Goal: Transaction & Acquisition: Obtain resource

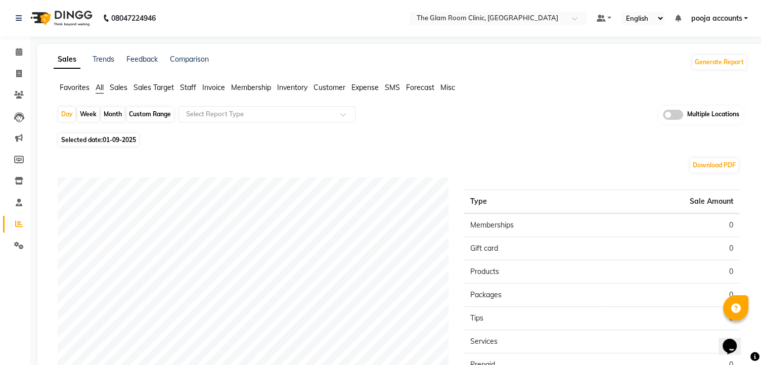
click at [119, 141] on span "01-09-2025" at bounding box center [119, 140] width 33 height 8
select select "9"
select select "2025"
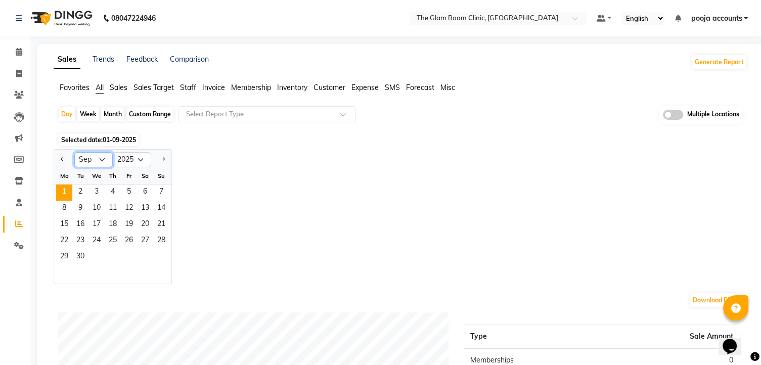
click at [102, 158] on select "Jan Feb Mar Apr May Jun [DATE] Aug Sep Oct Nov Dec" at bounding box center [93, 159] width 38 height 15
select select "8"
click at [74, 152] on select "Jan Feb Mar Apr May Jun [DATE] Aug Sep Oct Nov Dec" at bounding box center [93, 159] width 38 height 15
click at [125, 253] on span "29" at bounding box center [129, 257] width 16 height 16
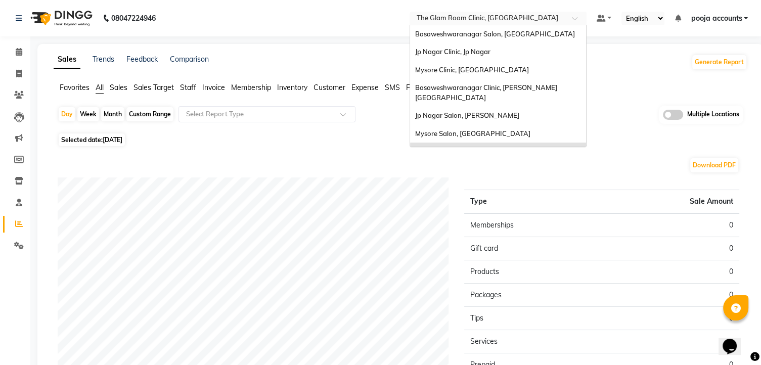
scroll to position [22, 0]
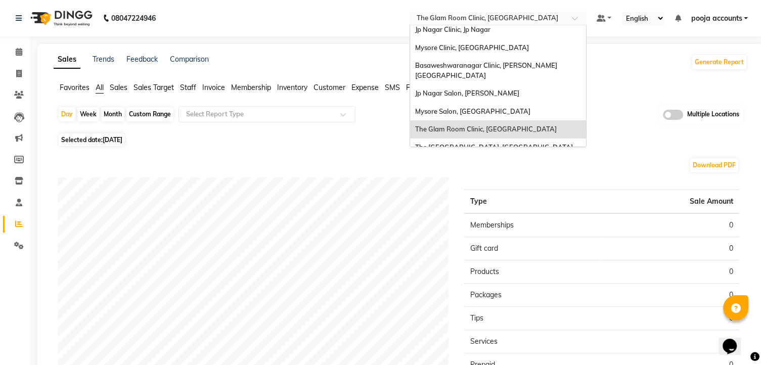
click at [574, 21] on span at bounding box center [578, 21] width 13 height 10
click at [496, 143] on span "The [GEOGRAPHIC_DATA], [GEOGRAPHIC_DATA]" at bounding box center [494, 147] width 158 height 8
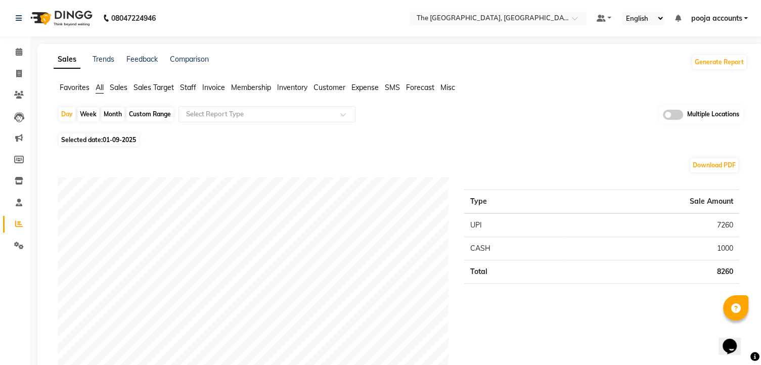
click at [129, 143] on span "01-09-2025" at bounding box center [119, 140] width 33 height 8
select select "9"
select select "2025"
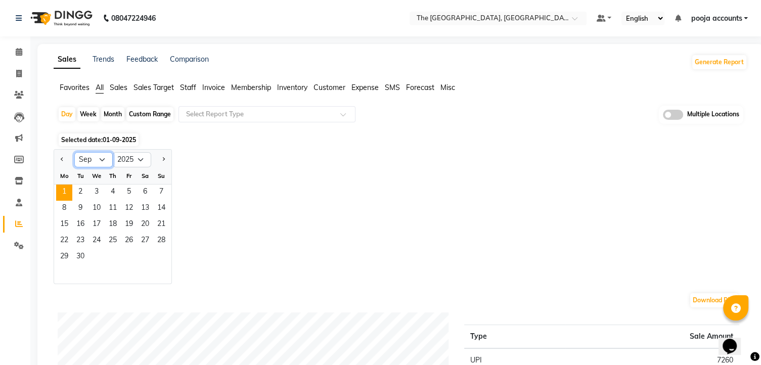
click at [101, 160] on select "Jan Feb Mar Apr May Jun [DATE] Aug Sep Oct Nov Dec" at bounding box center [93, 159] width 38 height 15
select select "8"
click at [74, 152] on select "Jan Feb Mar Apr May Jun [DATE] Aug Sep Oct Nov Dec" at bounding box center [93, 159] width 38 height 15
click at [130, 253] on span "29" at bounding box center [129, 257] width 16 height 16
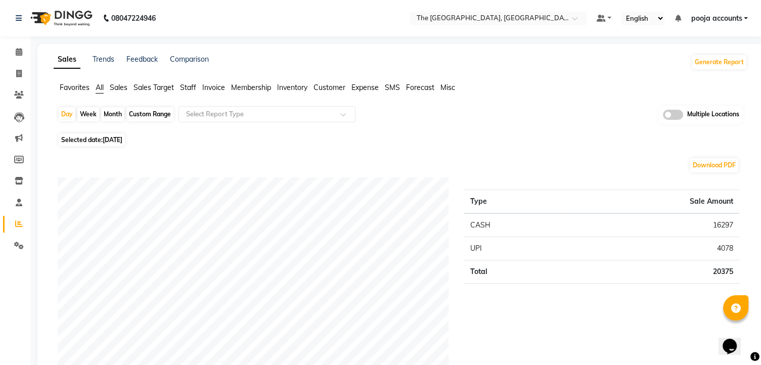
click at [578, 18] on span at bounding box center [578, 21] width 13 height 10
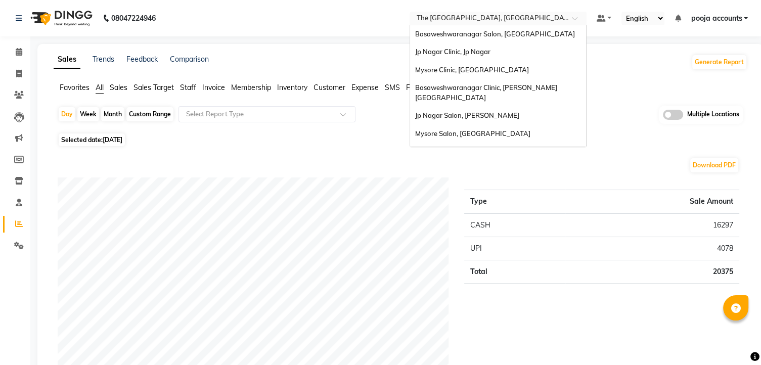
scroll to position [22, 0]
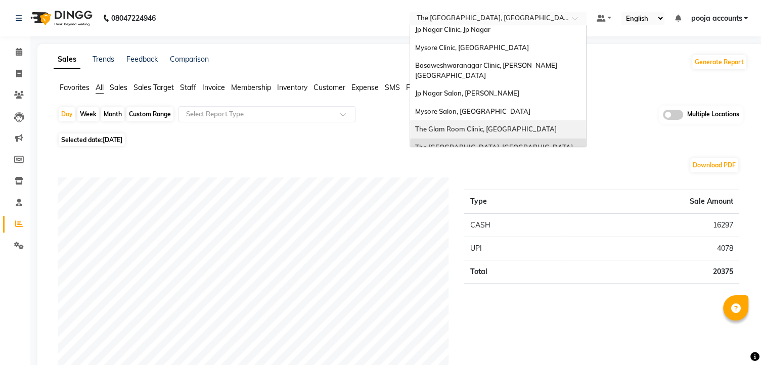
click at [471, 125] on span "The Glam Room Clinic, [GEOGRAPHIC_DATA]" at bounding box center [486, 129] width 142 height 8
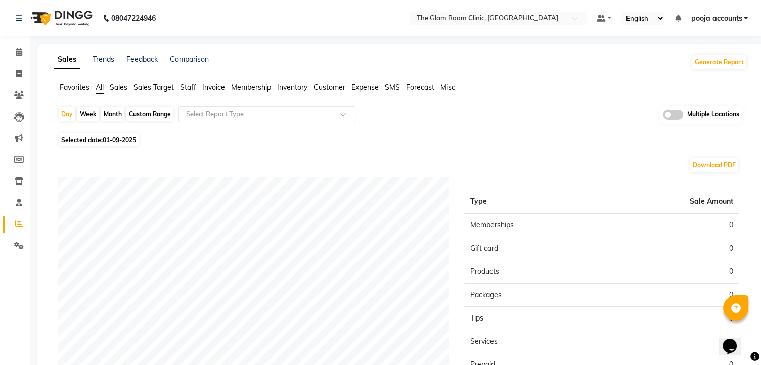
click at [133, 146] on span "Selected date: 01-09-2025" at bounding box center [99, 139] width 80 height 13
select select "9"
select select "2025"
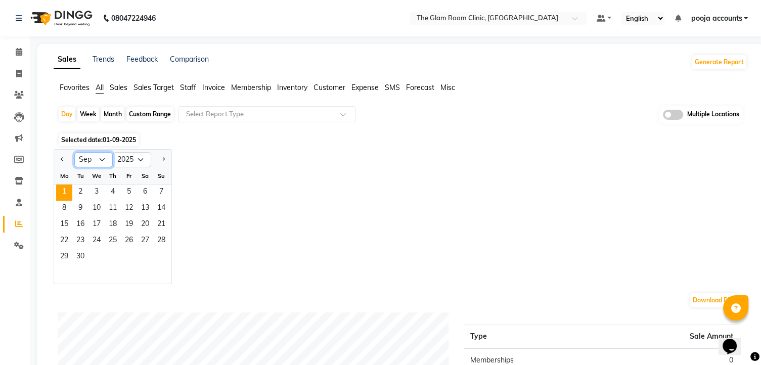
click at [101, 157] on select "Jan Feb Mar Apr May Jun Jul Aug Sep Oct Nov Dec" at bounding box center [93, 159] width 38 height 15
select select "8"
click at [74, 152] on select "Jan Feb Mar Apr May Jun Jul Aug Sep Oct Nov Dec" at bounding box center [93, 159] width 38 height 15
click at [128, 253] on span "29" at bounding box center [129, 257] width 16 height 16
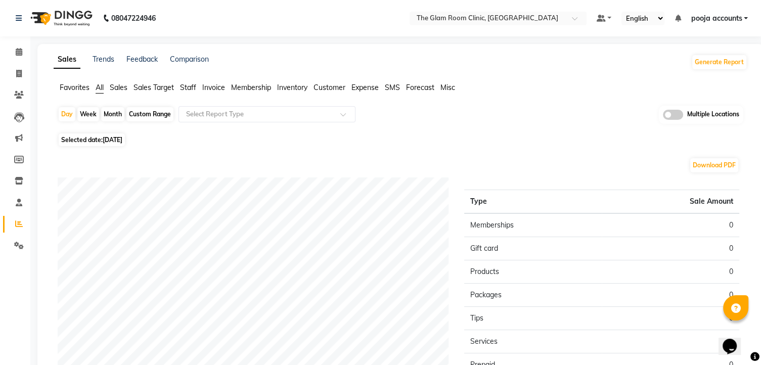
click at [119, 144] on span "Selected date: 29-08-2025" at bounding box center [92, 139] width 66 height 13
select select "8"
select select "2025"
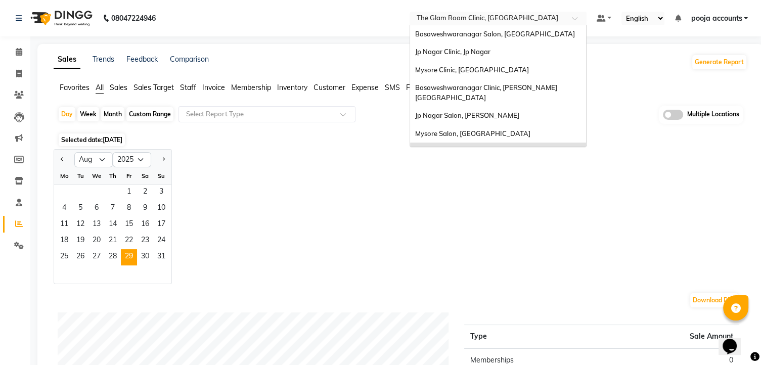
click at [577, 19] on span at bounding box center [578, 21] width 13 height 10
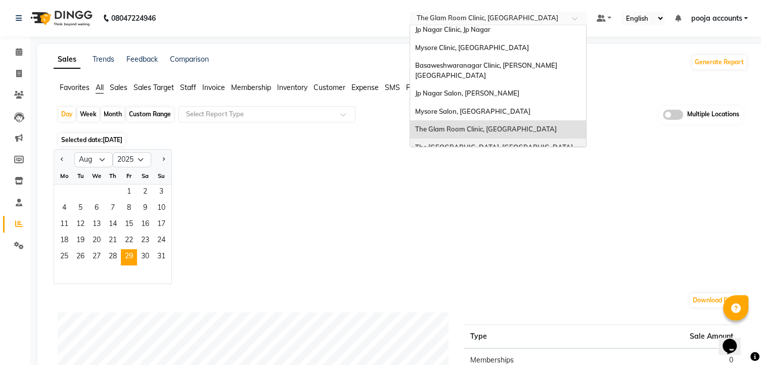
click at [479, 143] on span "The Glam Room Salon, Hyderabad" at bounding box center [494, 147] width 158 height 8
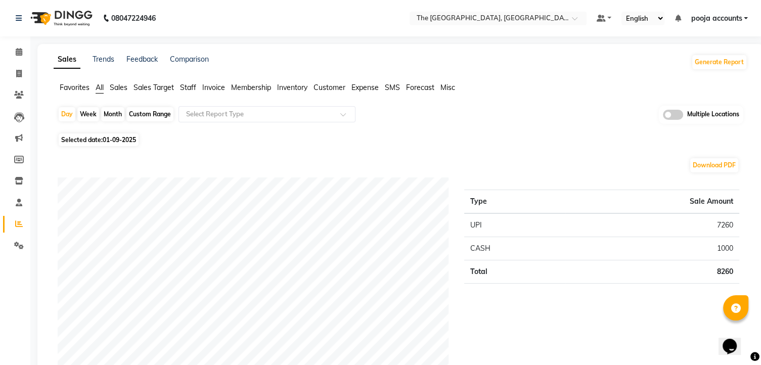
click at [134, 136] on span "01-09-2025" at bounding box center [119, 140] width 33 height 8
select select "9"
select select "2025"
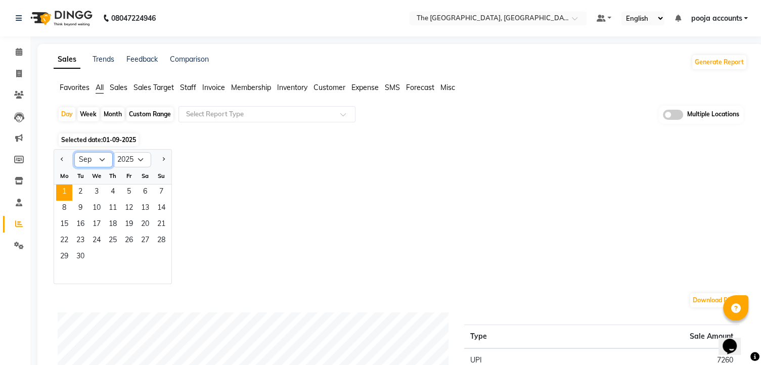
click at [100, 159] on select "Jan Feb Mar Apr May Jun Jul Aug Sep Oct Nov Dec" at bounding box center [93, 159] width 38 height 15
select select "8"
click at [74, 152] on select "Jan Feb Mar Apr May Jun Jul Aug Sep Oct Nov Dec" at bounding box center [93, 159] width 38 height 15
click at [144, 258] on span "30" at bounding box center [145, 257] width 16 height 16
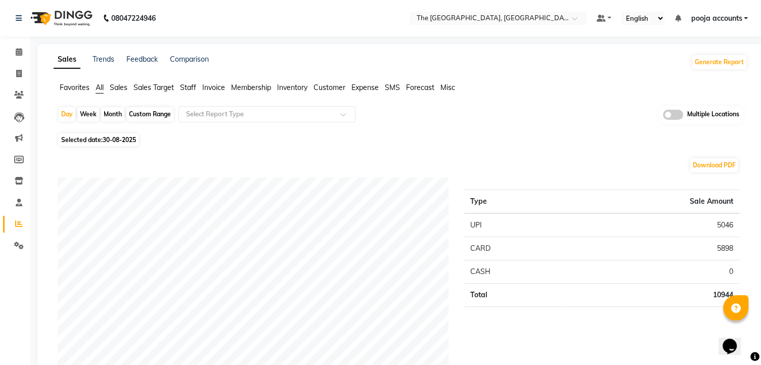
click at [326, 158] on div "Download PDF" at bounding box center [398, 165] width 681 height 16
click at [113, 136] on span "30-08-2025" at bounding box center [119, 140] width 33 height 8
select select "8"
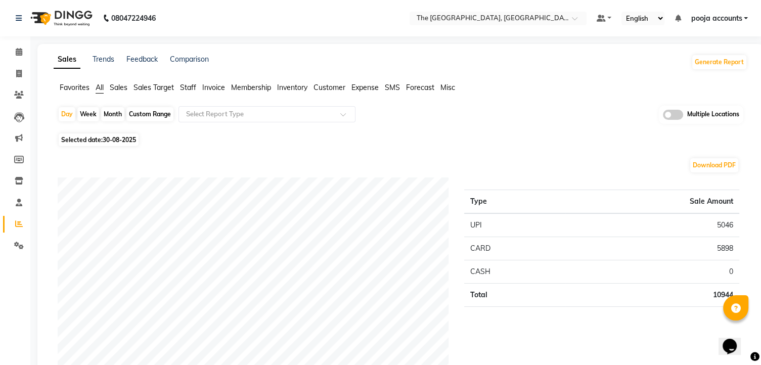
select select "2025"
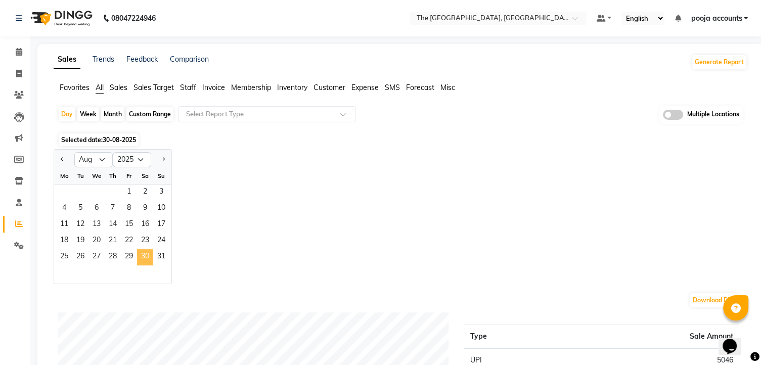
click at [143, 256] on span "30" at bounding box center [145, 257] width 16 height 16
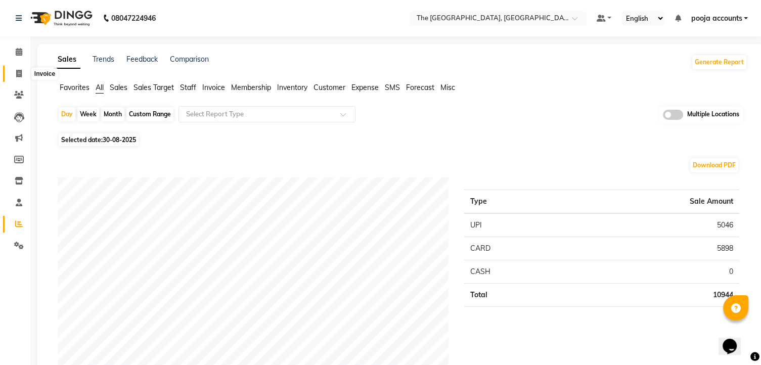
click at [14, 76] on span at bounding box center [19, 74] width 18 height 12
select select "service"
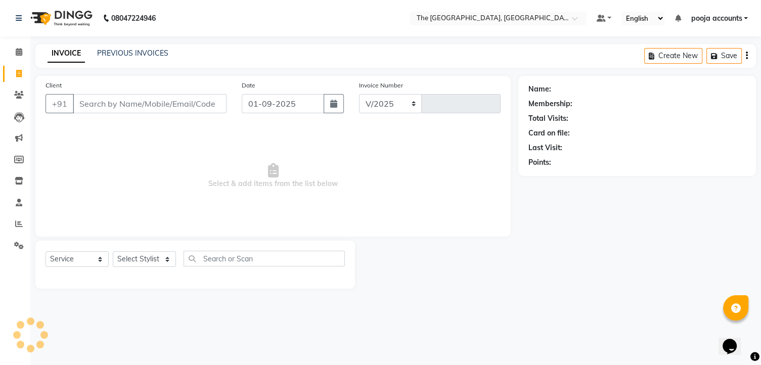
select select "7501"
type input "0476"
click at [132, 56] on link "PREVIOUS INVOICES" at bounding box center [132, 53] width 71 height 9
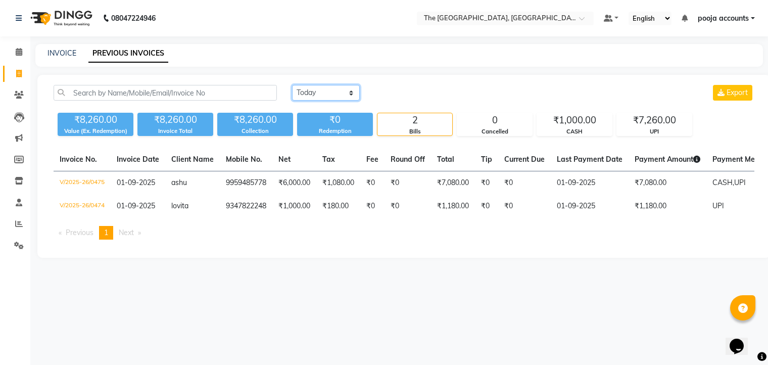
click at [351, 89] on select "[DATE] [DATE] Custom Range" at bounding box center [326, 93] width 68 height 16
select select "range"
click at [292, 85] on select "[DATE] [DATE] Custom Range" at bounding box center [326, 93] width 68 height 16
click at [415, 89] on input "01-09-2025" at bounding box center [408, 93] width 71 height 14
select select "9"
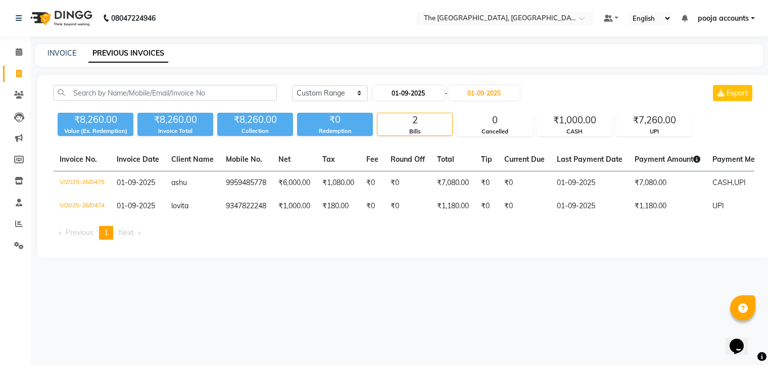
select select "2025"
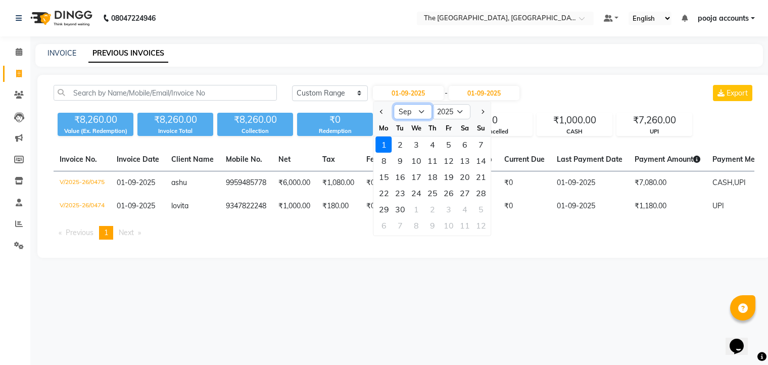
click at [423, 110] on select "Jan Feb Mar Apr May Jun [DATE] Aug Sep Oct Nov Dec" at bounding box center [413, 111] width 38 height 15
select select "8"
click at [394, 104] on select "Jan Feb Mar Apr May Jun [DATE] Aug Sep Oct Nov Dec" at bounding box center [413, 111] width 38 height 15
click at [463, 209] on div "30" at bounding box center [465, 209] width 16 height 16
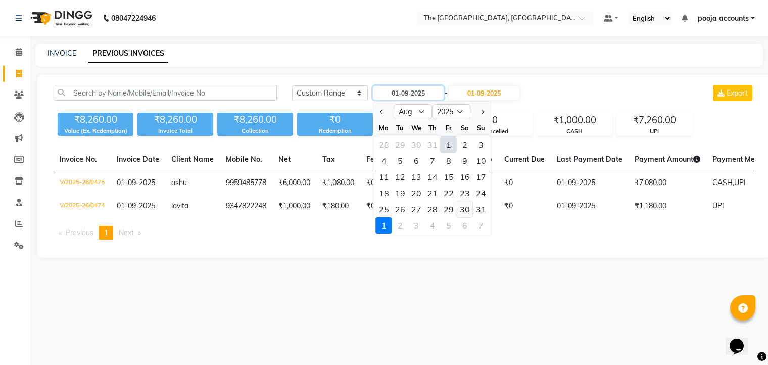
type input "30-08-2025"
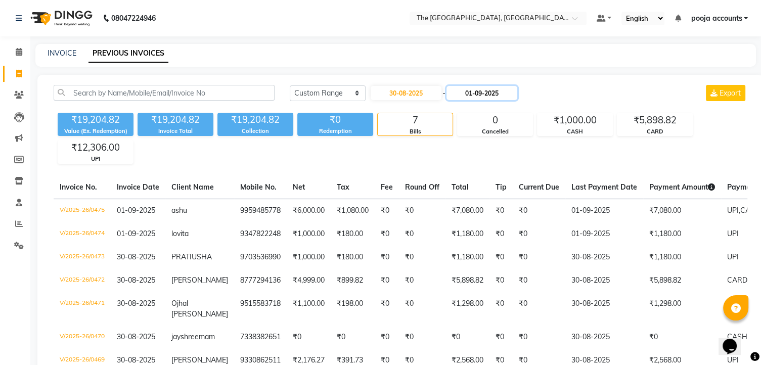
click at [476, 95] on input "01-09-2025" at bounding box center [481, 93] width 71 height 14
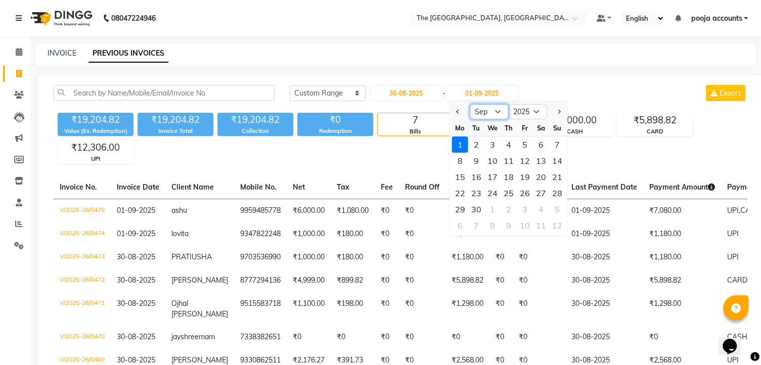
click at [495, 112] on select "Aug Sep Oct Nov Dec" at bounding box center [489, 111] width 38 height 15
select select "8"
click at [470, 104] on select "Aug Sep Oct Nov Dec" at bounding box center [489, 111] width 38 height 15
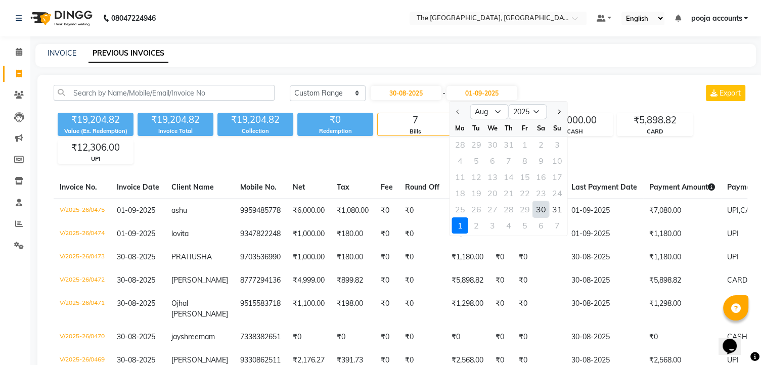
click at [539, 209] on div "30" at bounding box center [541, 209] width 16 height 16
type input "30-08-2025"
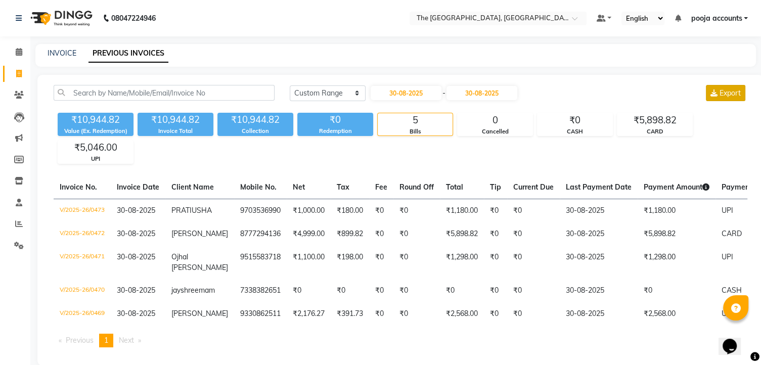
click at [724, 91] on span "Export" at bounding box center [729, 92] width 21 height 9
click at [727, 94] on span "Export" at bounding box center [729, 92] width 21 height 9
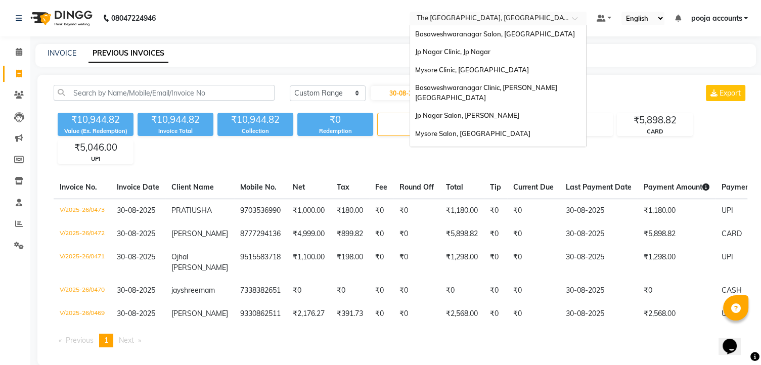
click at [570, 23] on div at bounding box center [497, 19] width 177 height 10
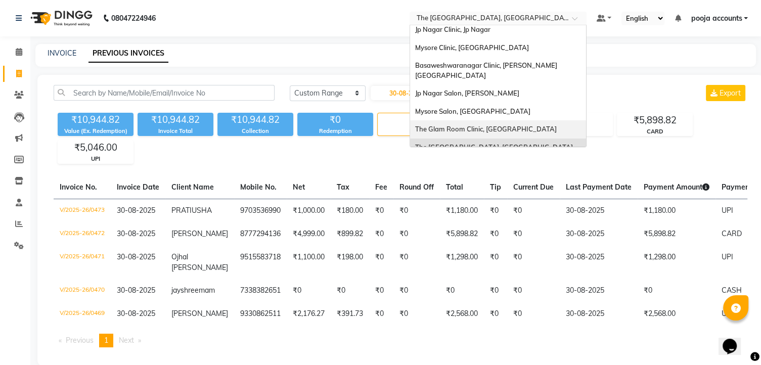
click at [491, 125] on span "The Glam Room Clinic, Hyderabad" at bounding box center [486, 129] width 142 height 8
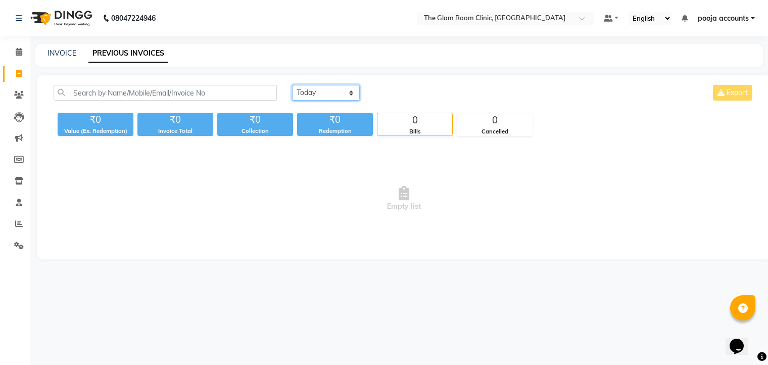
click at [348, 94] on select "[DATE] [DATE] Custom Range" at bounding box center [326, 93] width 68 height 16
select select "[DATE]"
click at [292, 85] on select "[DATE] [DATE] Custom Range" at bounding box center [326, 93] width 68 height 16
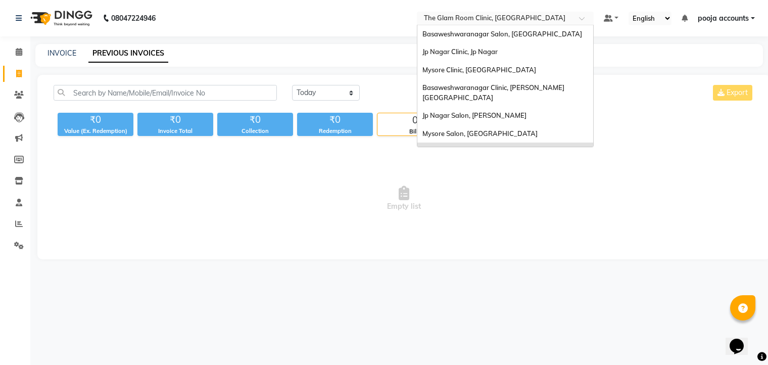
scroll to position [22, 0]
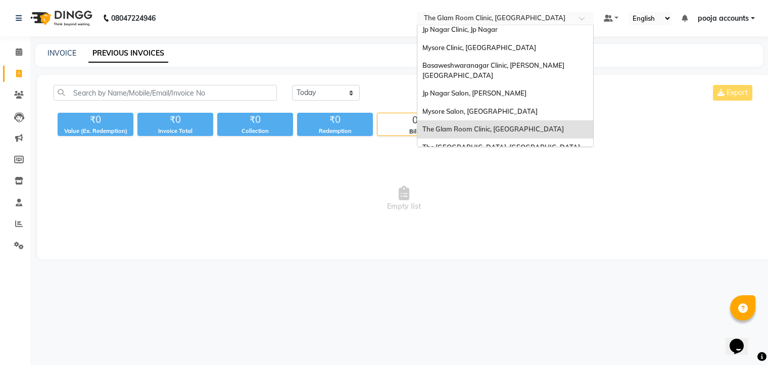
click at [583, 16] on span at bounding box center [585, 21] width 13 height 10
click at [488, 143] on span "The [GEOGRAPHIC_DATA], [GEOGRAPHIC_DATA]" at bounding box center [502, 147] width 158 height 8
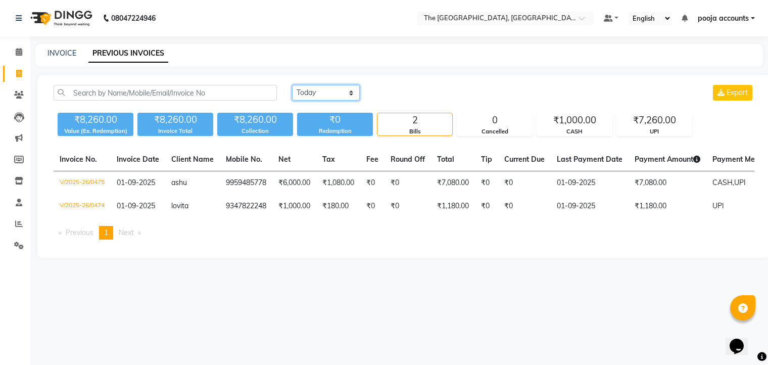
click at [355, 92] on select "[DATE] [DATE] Custom Range" at bounding box center [326, 93] width 68 height 16
select select "[DATE]"
click at [292, 85] on select "[DATE] [DATE] Custom Range" at bounding box center [326, 93] width 68 height 16
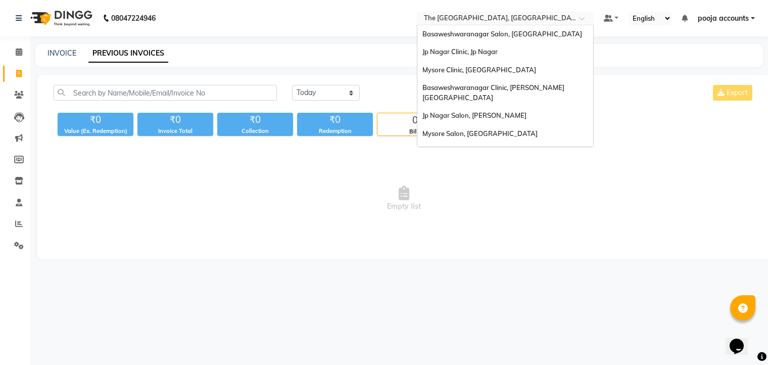
scroll to position [22, 0]
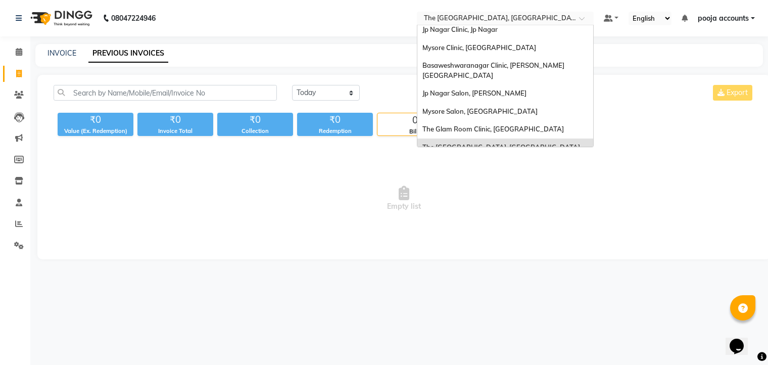
click at [580, 23] on span at bounding box center [585, 21] width 13 height 10
click at [489, 107] on span "Mysore Salon, [GEOGRAPHIC_DATA]" at bounding box center [480, 111] width 115 height 8
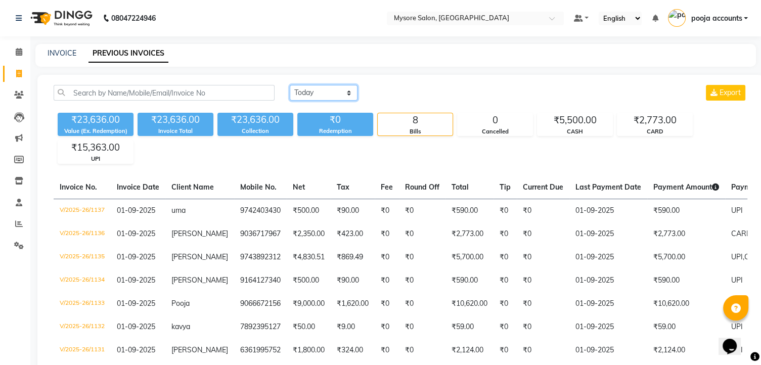
click at [349, 94] on select "[DATE] [DATE] Custom Range" at bounding box center [324, 93] width 68 height 16
click at [290, 85] on select "[DATE] [DATE] Custom Range" at bounding box center [324, 93] width 68 height 16
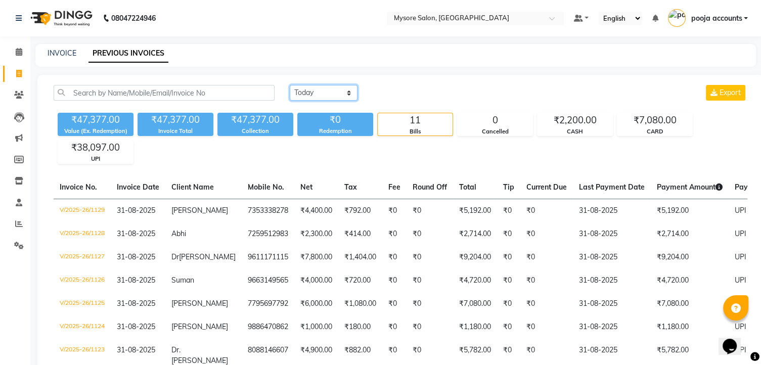
click at [349, 89] on select "[DATE] [DATE] Custom Range" at bounding box center [324, 93] width 68 height 16
select select "range"
click at [290, 85] on select "[DATE] [DATE] Custom Range" at bounding box center [324, 93] width 68 height 16
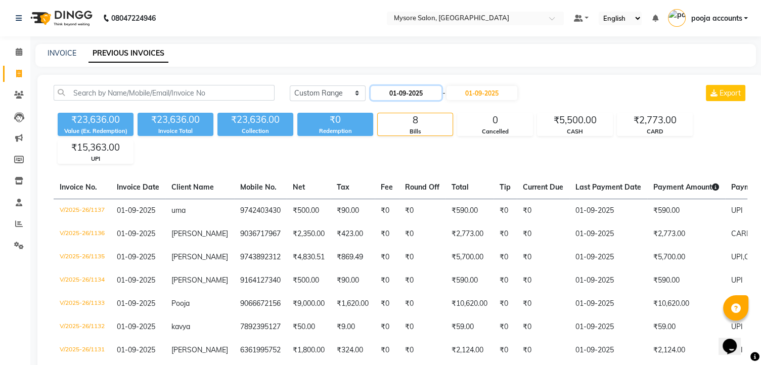
click at [413, 94] on input "01-09-2025" at bounding box center [406, 93] width 71 height 14
select select "9"
select select "2025"
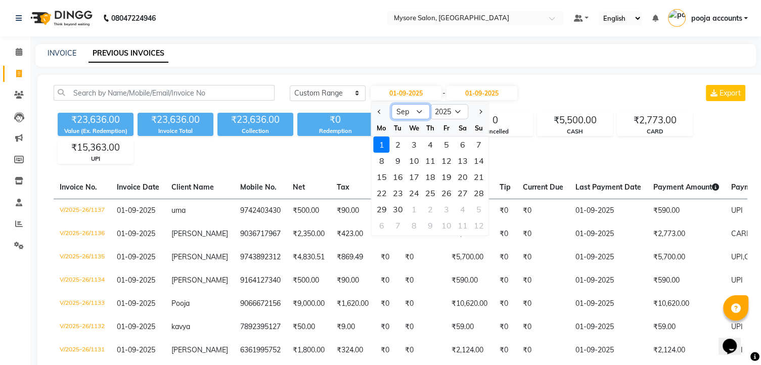
click at [421, 110] on select "Jan Feb Mar Apr May Jun [DATE] Aug Sep Oct Nov Dec" at bounding box center [411, 111] width 38 height 15
select select "8"
click at [392, 104] on select "Jan Feb Mar Apr May Jun [DATE] Aug Sep Oct Nov Dec" at bounding box center [411, 111] width 38 height 15
click at [465, 211] on div "30" at bounding box center [462, 209] width 16 height 16
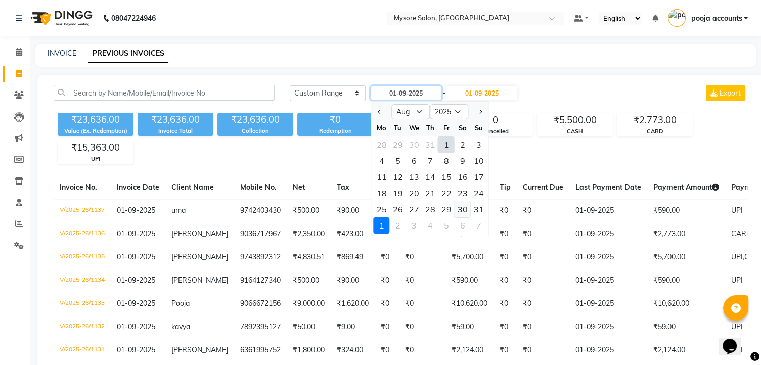
type input "30-08-2025"
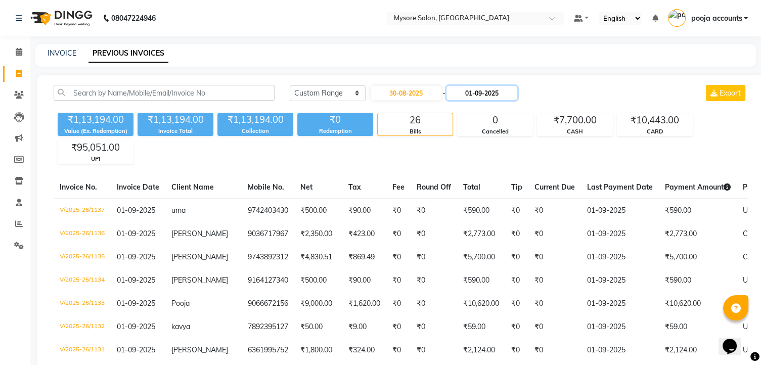
click at [501, 94] on input "01-09-2025" at bounding box center [481, 93] width 71 height 14
select select "9"
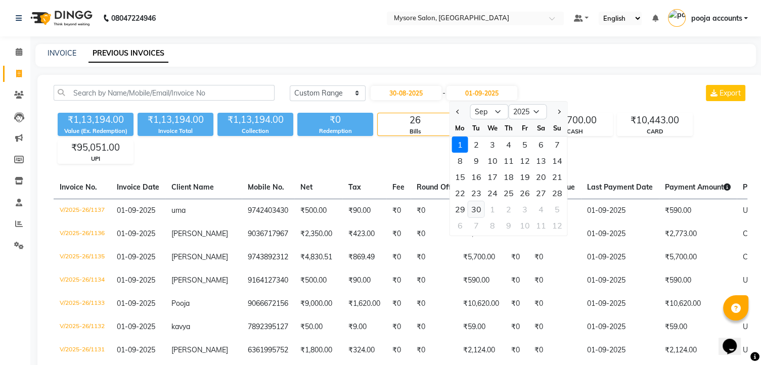
click at [473, 207] on div "30" at bounding box center [476, 209] width 16 height 16
type input "[DATE]"
